Goal: Task Accomplishment & Management: Use online tool/utility

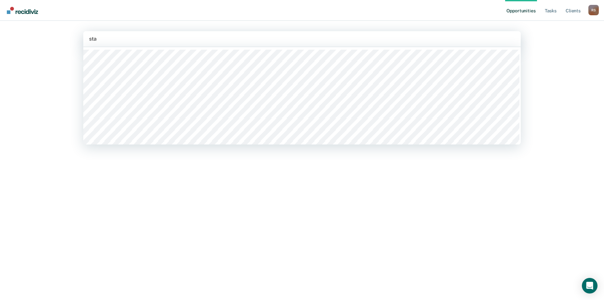
type input "star"
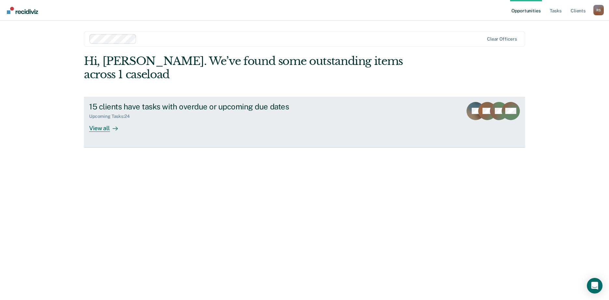
click at [112, 125] on div at bounding box center [114, 128] width 8 height 7
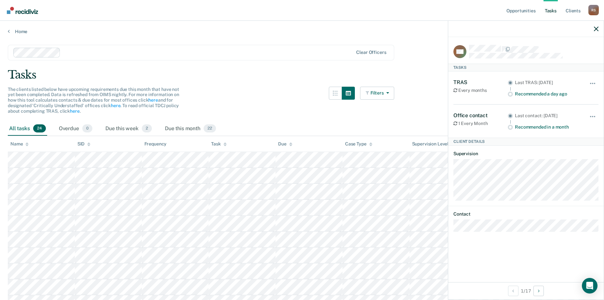
click at [291, 53] on div at bounding box center [208, 52] width 290 height 7
